Goal: Task Accomplishment & Management: Use online tool/utility

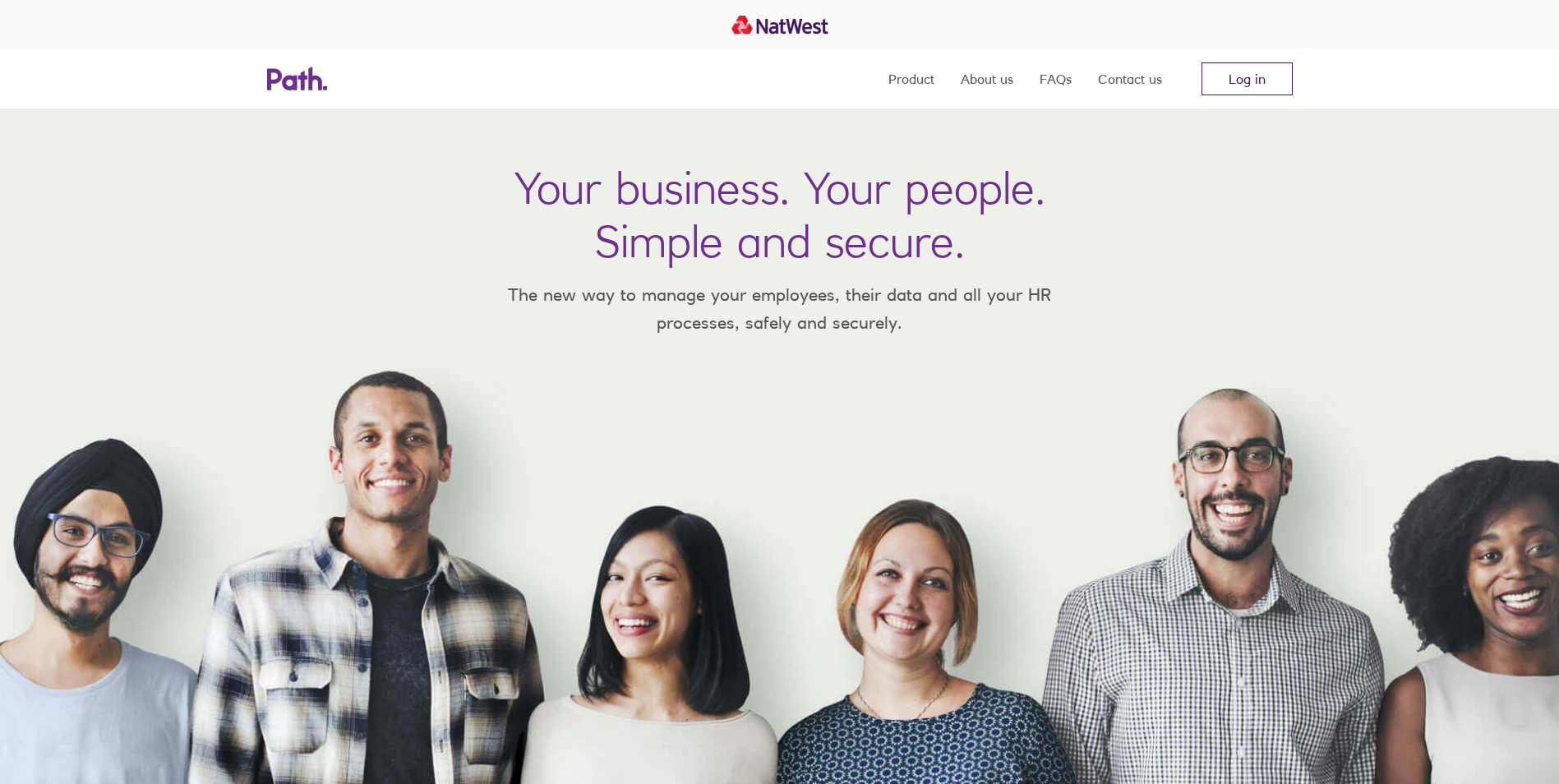
click at [1222, 80] on link "Log in" at bounding box center [1247, 79] width 91 height 33
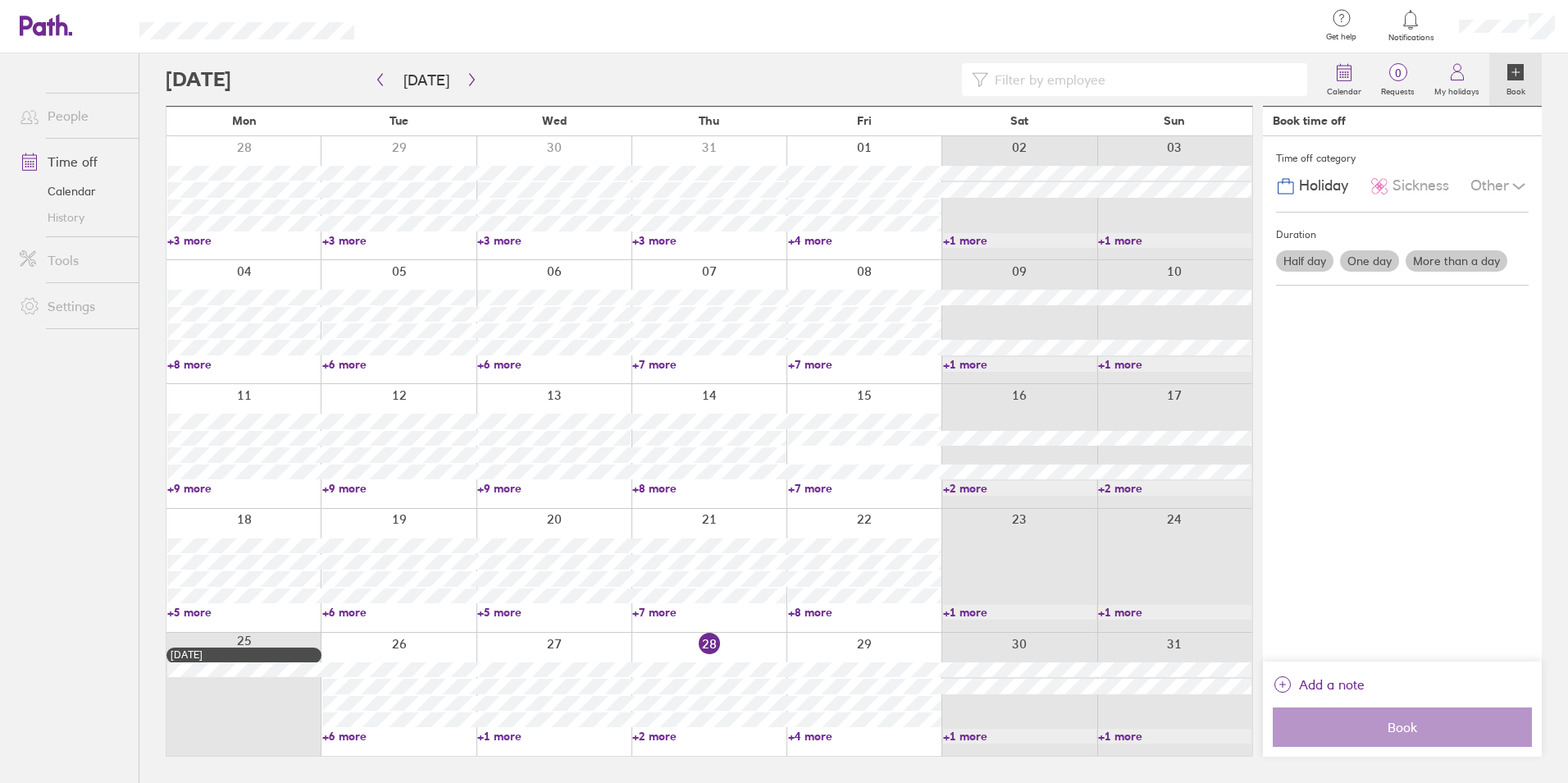
click at [816, 732] on link "+4 more" at bounding box center [865, 736] width 154 height 15
click at [473, 77] on button "button" at bounding box center [472, 80] width 21 height 27
